Goal: Task Accomplishment & Management: Complete application form

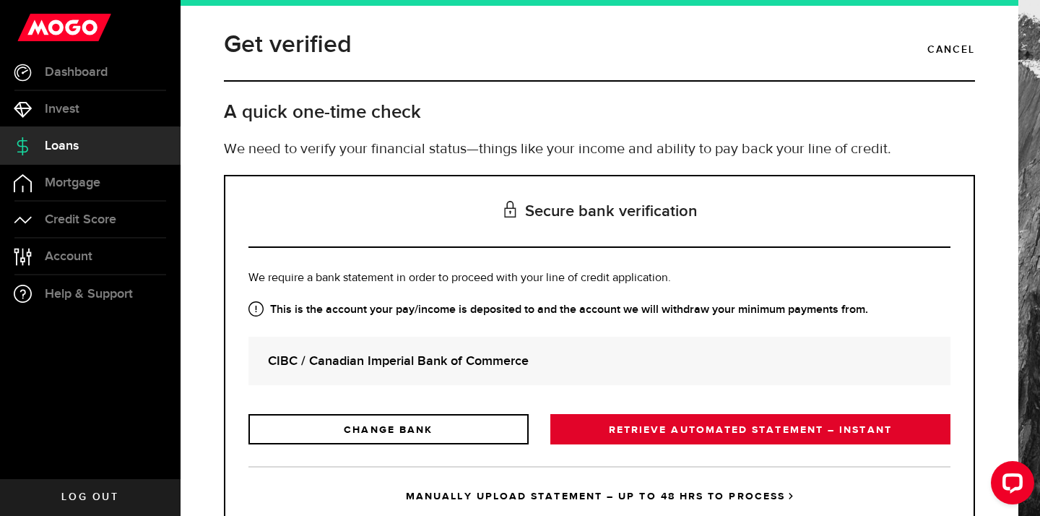
click at [666, 425] on link "RETRIEVE AUTOMATED STATEMENT – INSTANT" at bounding box center [750, 429] width 400 height 30
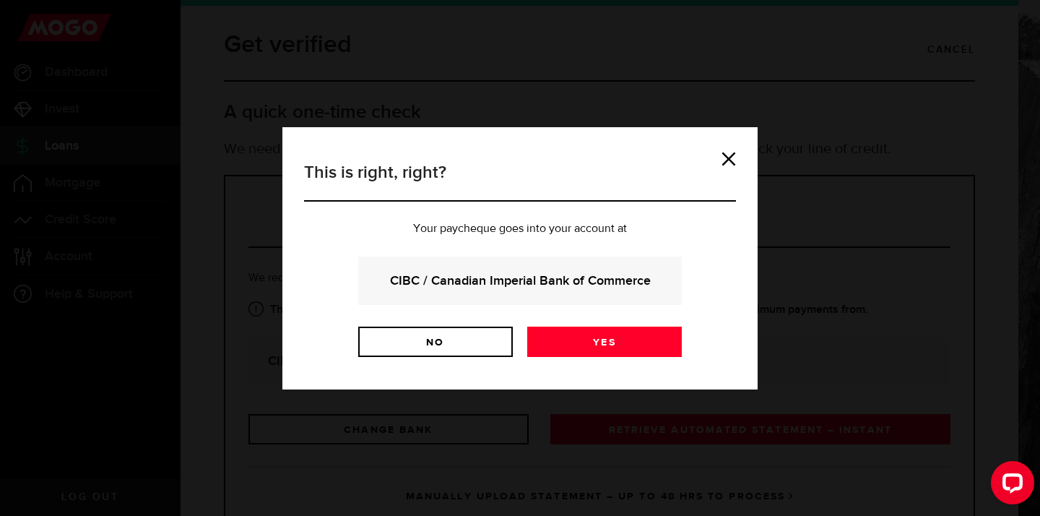
click at [586, 282] on strong "CIBC / Canadian Imperial Bank of Commerce" at bounding box center [520, 280] width 285 height 19
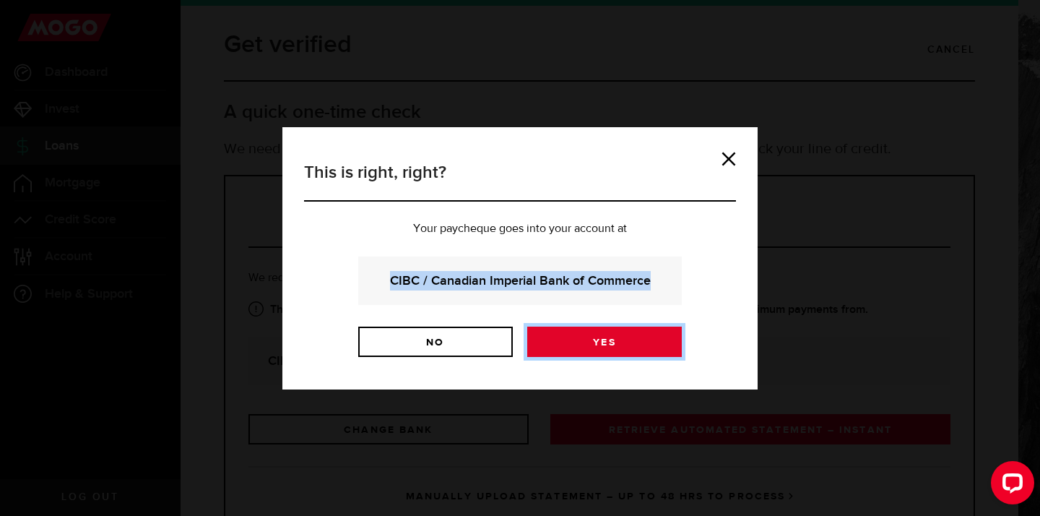
click at [607, 336] on link "Yes" at bounding box center [604, 341] width 155 height 30
